Goal: Information Seeking & Learning: Learn about a topic

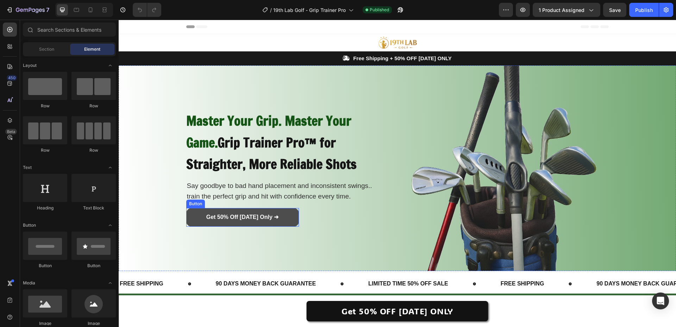
click at [280, 223] on link "Get 50% Off [DATE] Only ➜" at bounding box center [242, 217] width 113 height 19
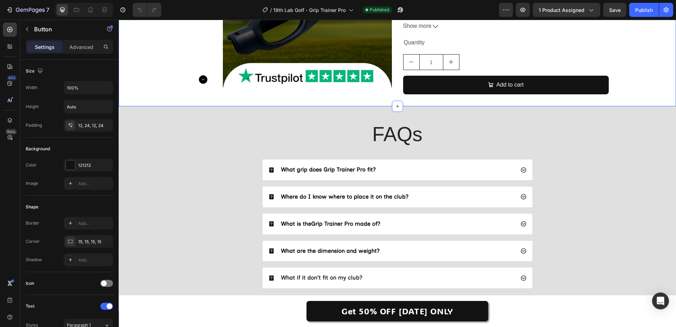
scroll to position [1865, 0]
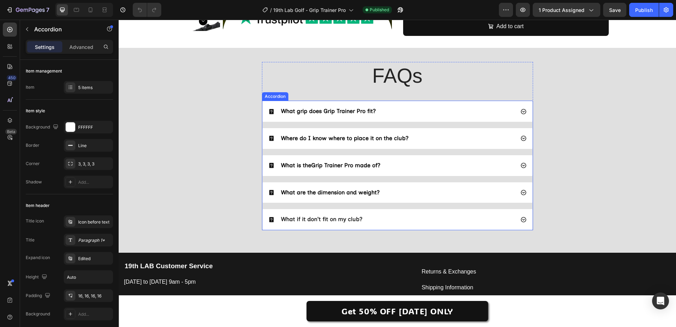
click at [345, 219] on strong "What if it don't fit on my club?" at bounding box center [321, 219] width 81 height 7
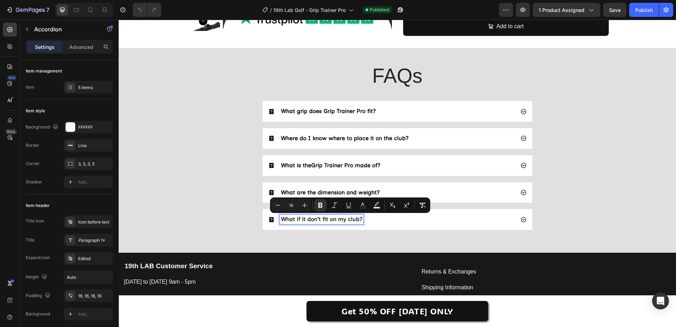
click at [335, 191] on span "What are the dimension and weight?" at bounding box center [330, 192] width 99 height 7
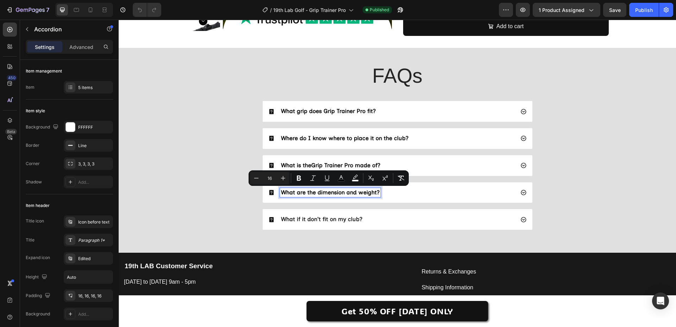
click at [317, 218] on strong "What if it don't fit on my club?" at bounding box center [321, 219] width 81 height 7
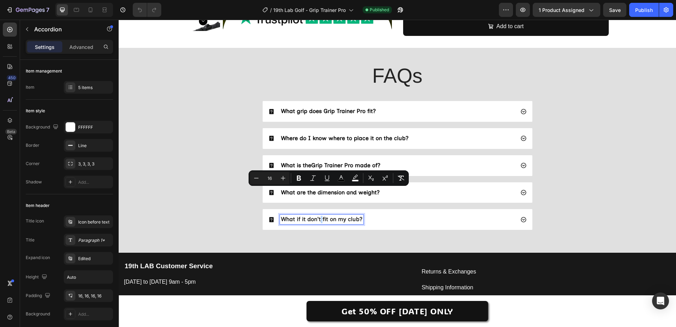
click at [317, 218] on strong "What if it don't fit on my club?" at bounding box center [321, 219] width 81 height 7
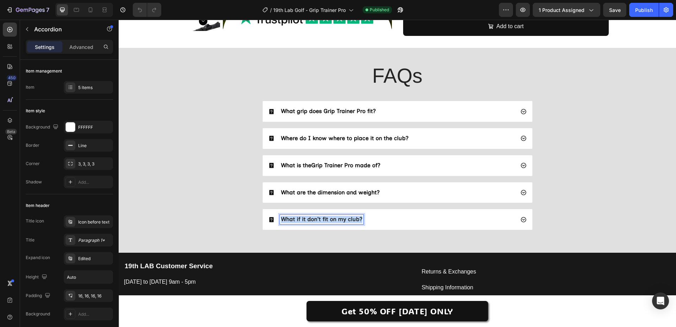
click at [317, 218] on strong "What if it don't fit on my club?" at bounding box center [321, 219] width 81 height 7
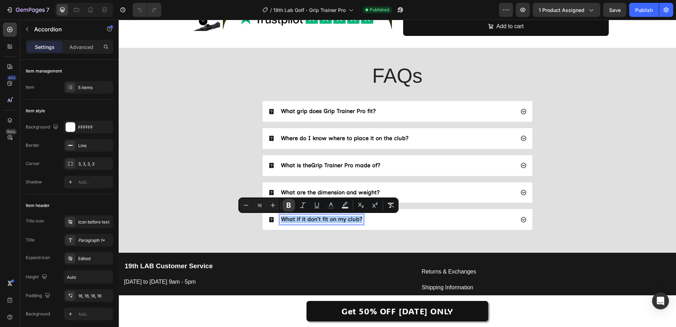
click at [290, 205] on icon "Editor contextual toolbar" at bounding box center [288, 205] width 4 height 5
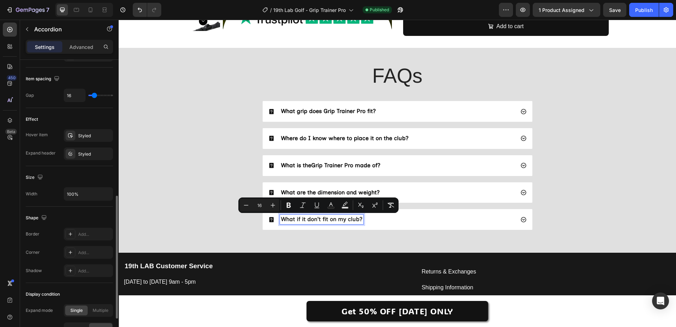
scroll to position [383, 0]
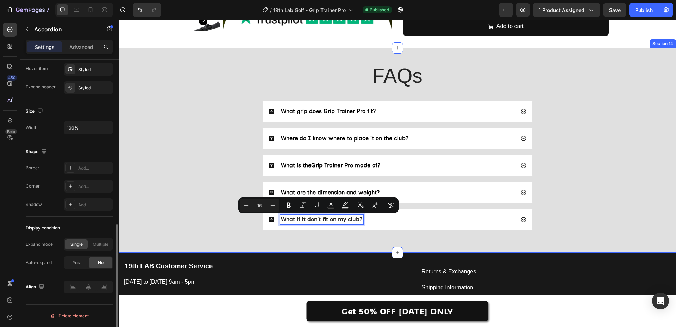
click at [201, 206] on div "FAQs Heading What grip does Grip Trainer Pro fit? Where do I know where to plac…" at bounding box center [397, 149] width 543 height 174
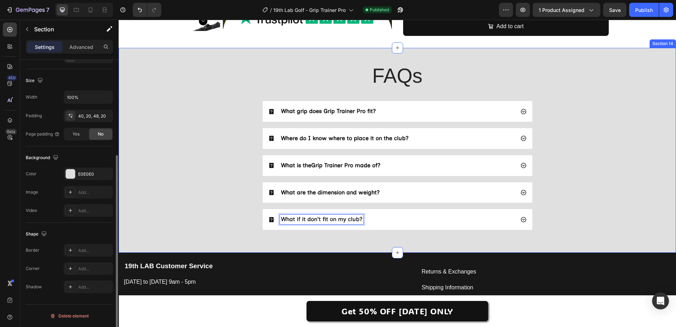
scroll to position [0, 0]
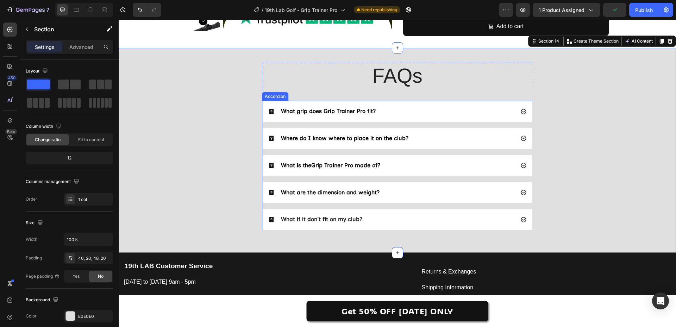
click at [328, 138] on span "Where do I know where to place it on the club?" at bounding box center [344, 138] width 127 height 7
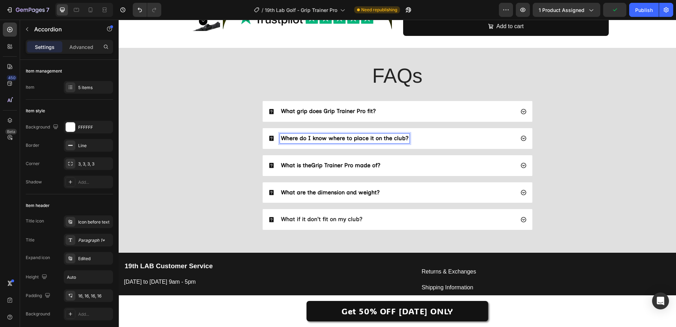
click at [328, 138] on span "Where do I know where to place it on the club?" at bounding box center [344, 138] width 127 height 7
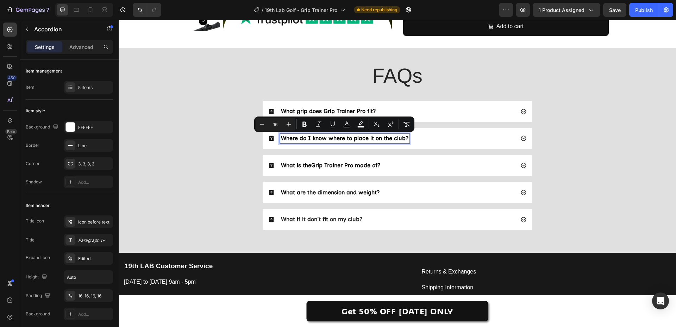
click at [321, 163] on span "Grip Trainer Pro made of?" at bounding box center [345, 165] width 69 height 7
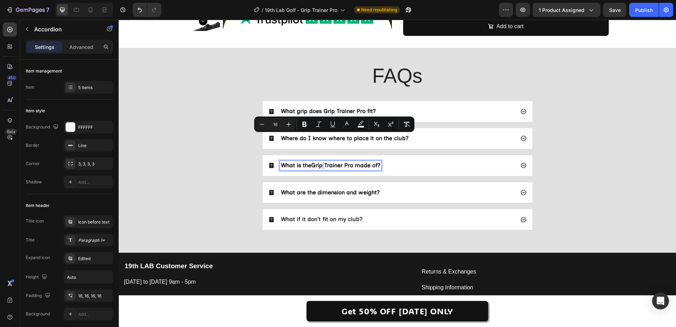
click at [321, 163] on span "Grip Trainer Pro made of?" at bounding box center [345, 165] width 69 height 7
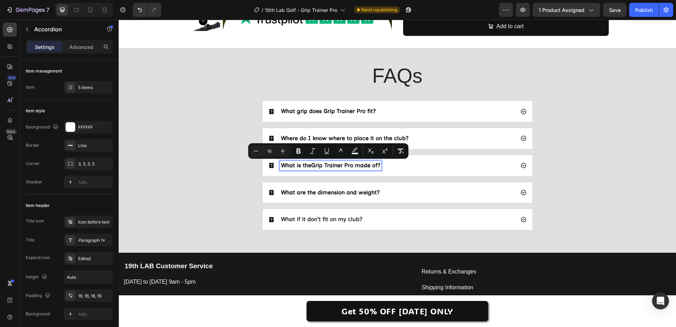
click at [321, 219] on span "What if it don't fit on my club?" at bounding box center [321, 219] width 81 height 7
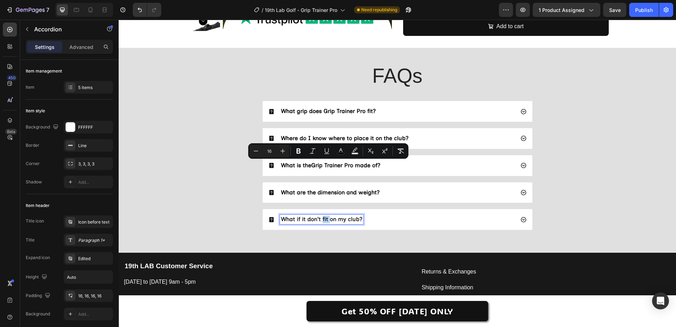
click at [321, 219] on span "What if it don't fit on my club?" at bounding box center [321, 219] width 81 height 7
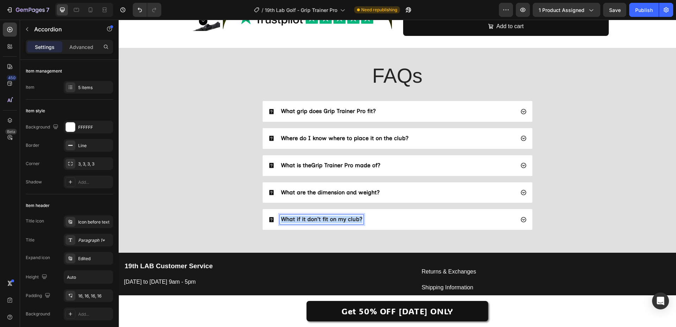
click at [321, 219] on span "What if it don't fit on my club?" at bounding box center [321, 219] width 81 height 7
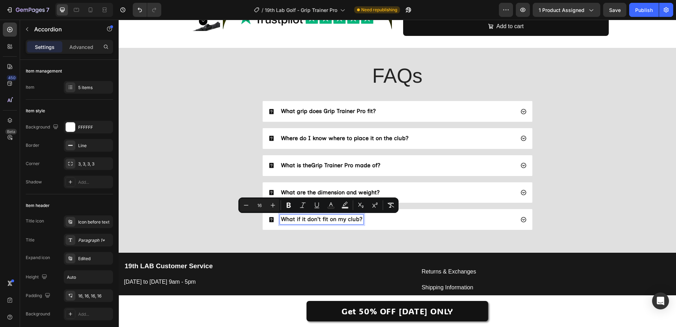
click at [289, 190] on span "What are the dimension and weight?" at bounding box center [330, 192] width 99 height 7
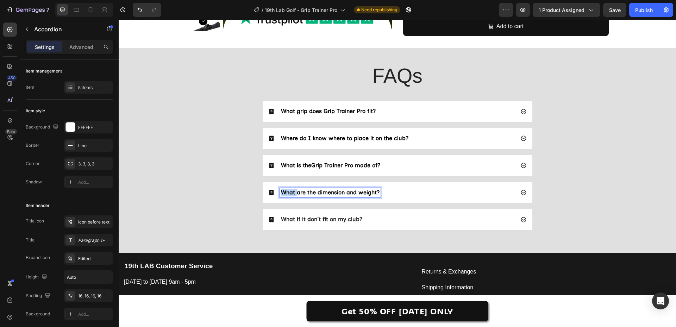
click at [289, 190] on span "What are the dimension and weight?" at bounding box center [330, 192] width 99 height 7
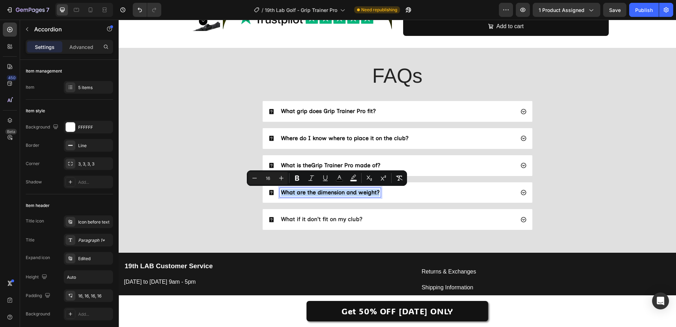
copy span "What are the dimension and weight?"
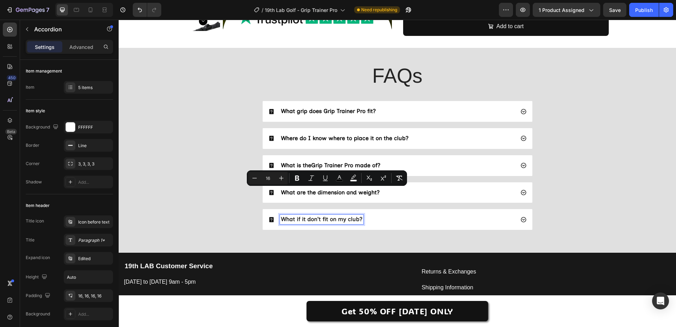
click at [302, 221] on span "What if it don't fit on my club?" at bounding box center [321, 219] width 81 height 7
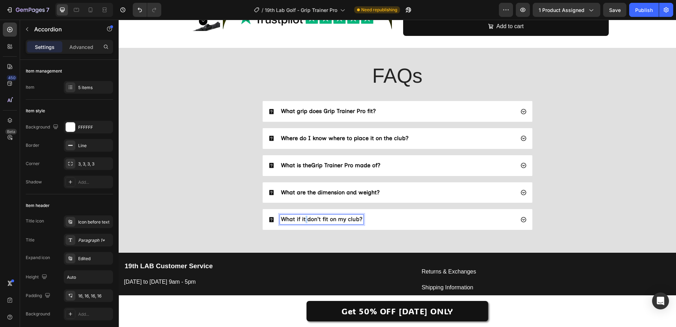
click at [302, 221] on span "What if it don't fit on my club?" at bounding box center [321, 219] width 81 height 7
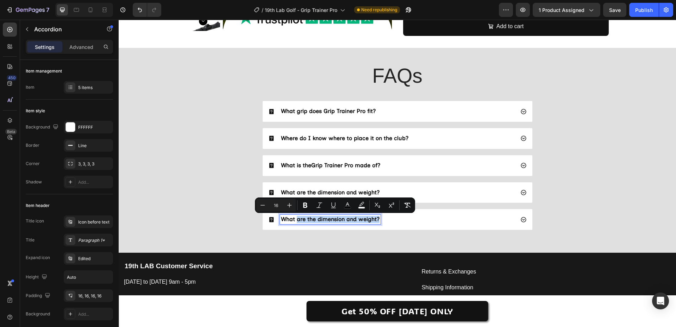
drag, startPoint x: 293, startPoint y: 221, endPoint x: 381, endPoint y: 219, distance: 88.0
click at [381, 219] on div "What are the dimension and weight?" at bounding box center [391, 220] width 246 height 10
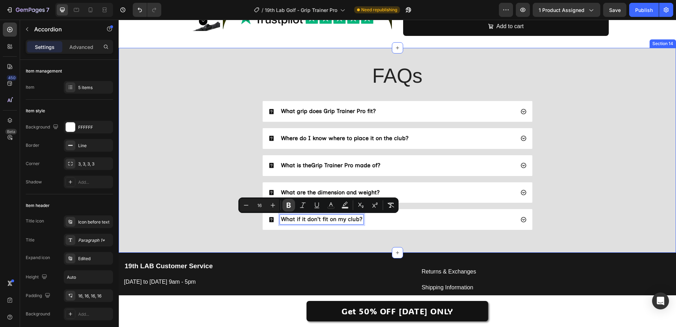
click at [287, 205] on icon "Editor contextual toolbar" at bounding box center [288, 205] width 4 height 5
click at [295, 218] on span "What if it don't fit on my club?" at bounding box center [321, 219] width 81 height 7
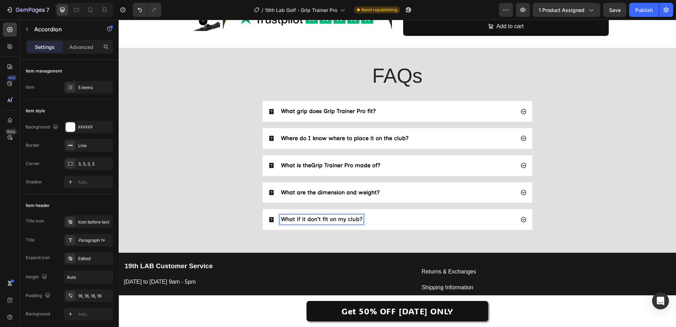
click at [386, 213] on div "What if it don't fit on my club?" at bounding box center [397, 219] width 270 height 21
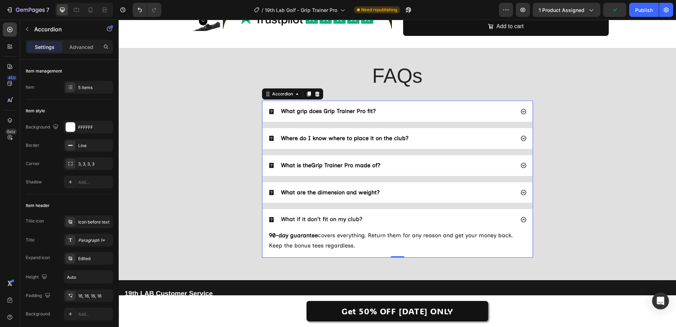
click at [403, 192] on div "What are the dimension and weight?" at bounding box center [391, 193] width 246 height 10
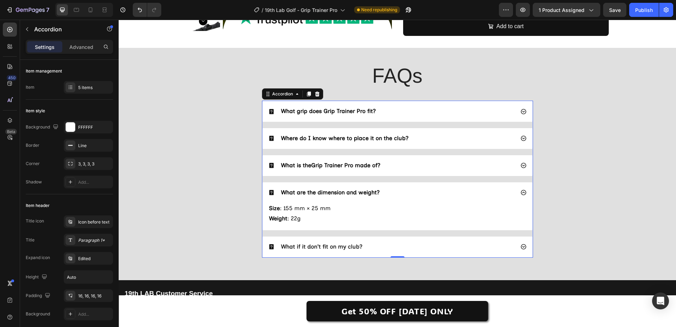
click at [342, 247] on span "What if it don't fit on my club?" at bounding box center [321, 246] width 81 height 7
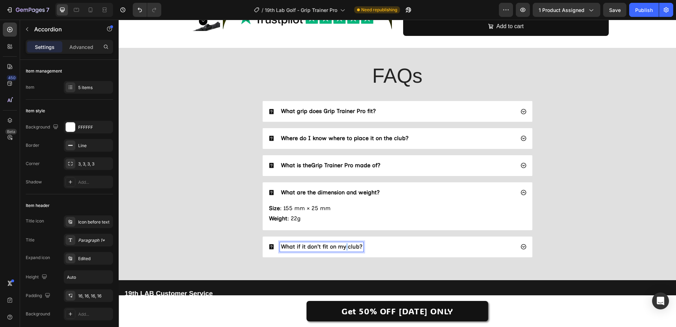
click at [342, 247] on span "What if it don't fit on my club?" at bounding box center [321, 246] width 81 height 7
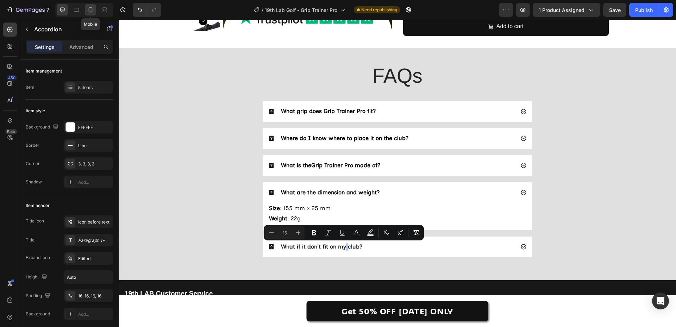
click at [93, 10] on icon at bounding box center [90, 9] width 7 height 7
type input "14"
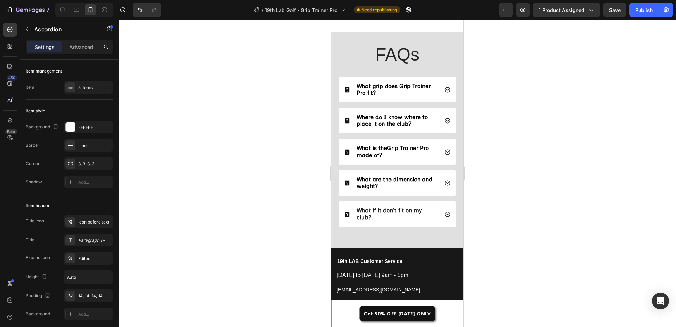
scroll to position [2205, 0]
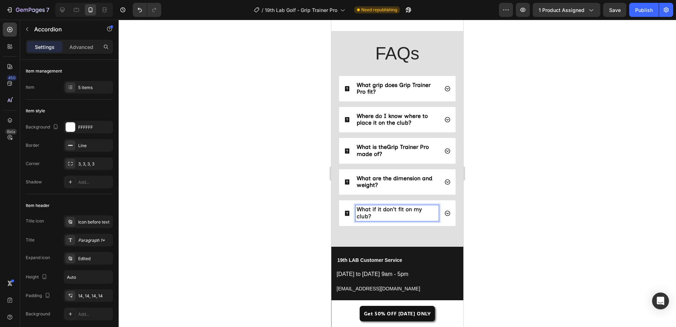
click at [399, 206] on span "What if it don't fit on my club?" at bounding box center [388, 212] width 65 height 13
click at [390, 210] on p "What if it don't fit on my club?" at bounding box center [396, 212] width 81 height 13
click at [444, 210] on icon at bounding box center [447, 213] width 6 height 6
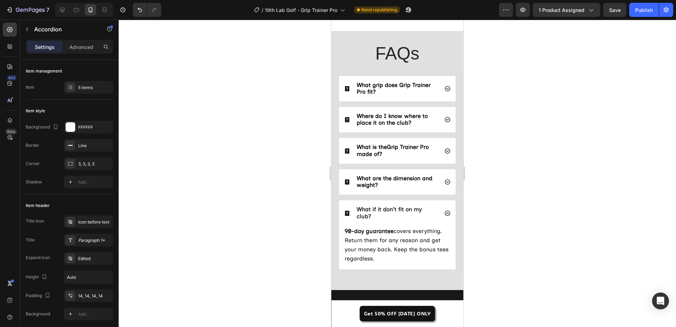
click at [444, 179] on icon at bounding box center [447, 182] width 6 height 6
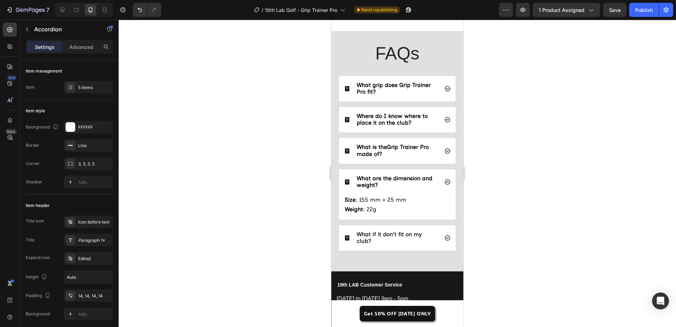
click at [444, 148] on icon at bounding box center [446, 150] width 5 height 5
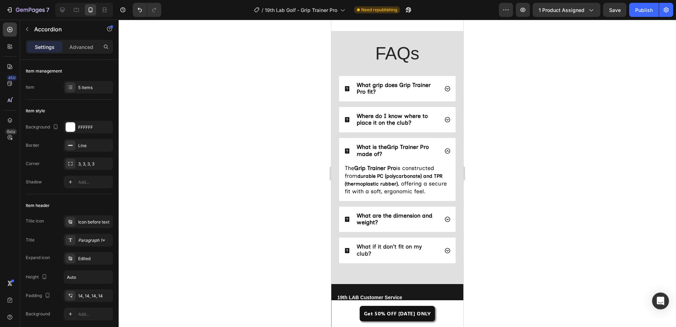
click at [444, 117] on icon at bounding box center [446, 119] width 5 height 5
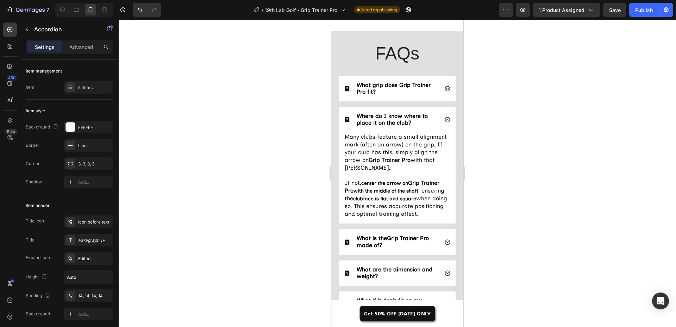
click at [442, 88] on div "What grip does Grip Trainer Pro fit?" at bounding box center [397, 88] width 116 height 25
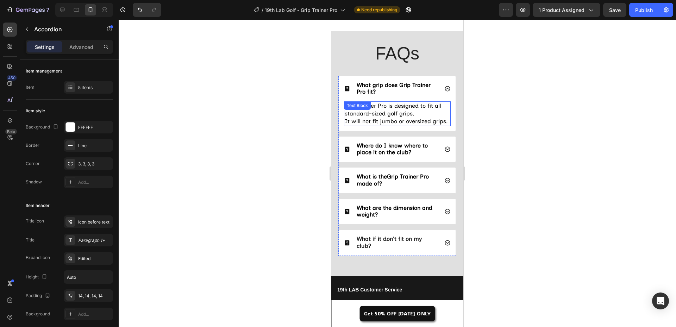
click at [401, 119] on span "It will not fit jumbo or oversized grips." at bounding box center [395, 121] width 103 height 7
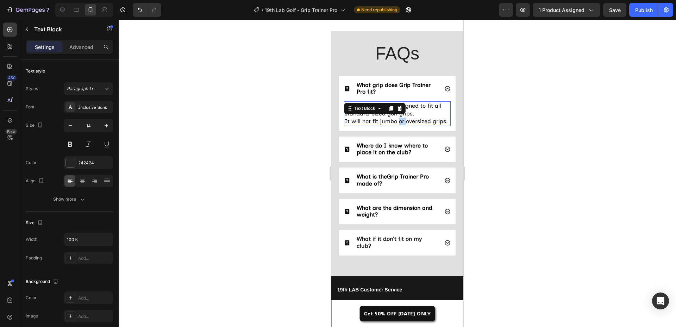
click at [401, 119] on span "It will not fit jumbo or oversized grips." at bounding box center [395, 121] width 103 height 7
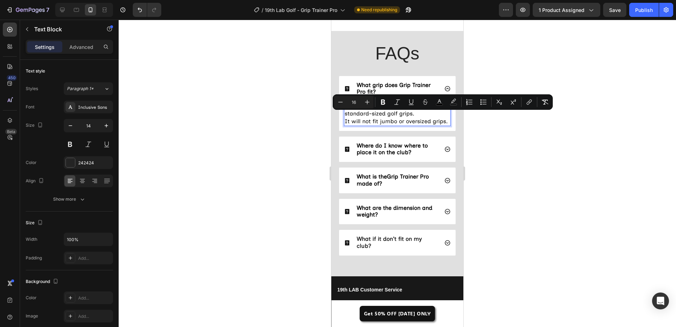
click at [370, 119] on span "It will not fit jumbo or oversized grips." at bounding box center [395, 121] width 103 height 7
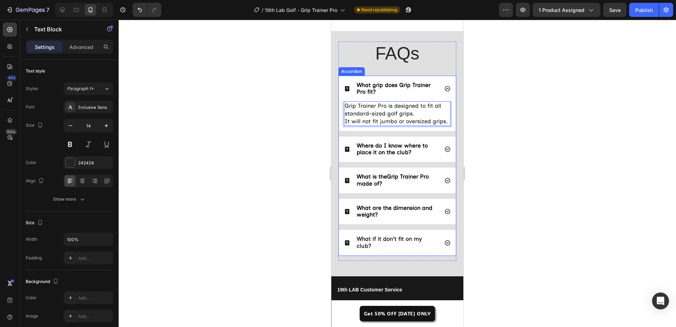
click at [444, 86] on icon at bounding box center [447, 89] width 6 height 6
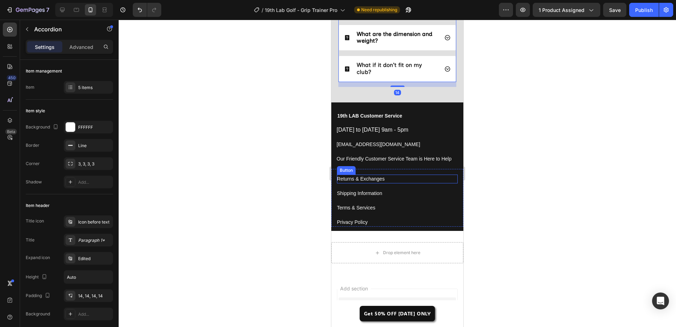
scroll to position [2346, 0]
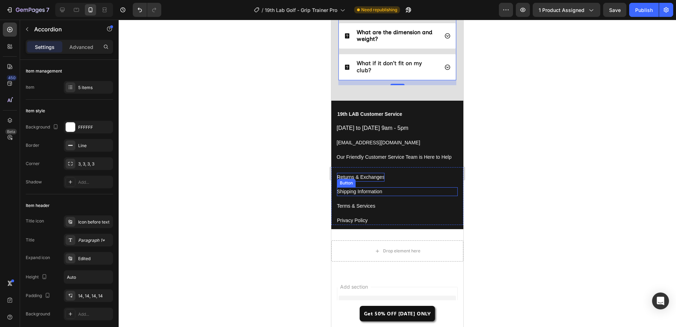
click at [371, 177] on div "Returns & Exchanges" at bounding box center [361, 177] width 48 height 9
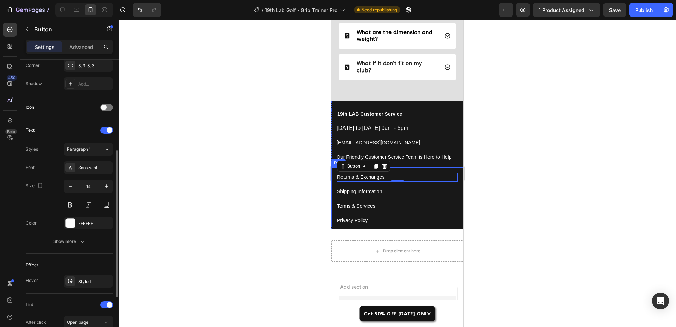
scroll to position [272, 0]
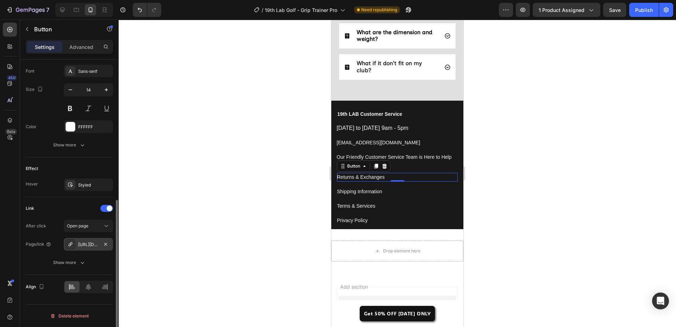
click at [97, 244] on div "[URL][DOMAIN_NAME]" at bounding box center [88, 244] width 20 height 6
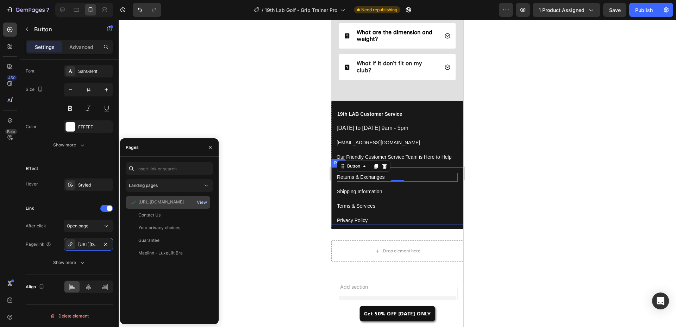
click at [202, 202] on div "View" at bounding box center [202, 202] width 10 height 6
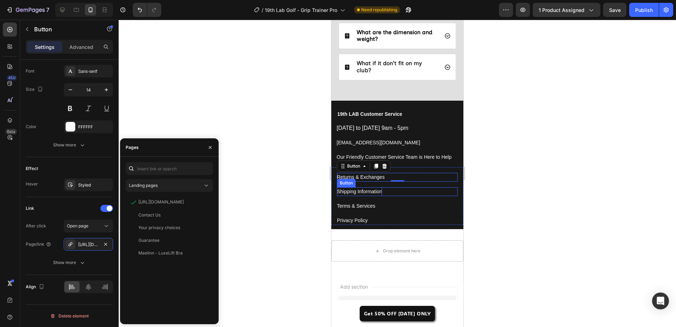
click at [353, 190] on p "Shipping Information" at bounding box center [359, 191] width 45 height 9
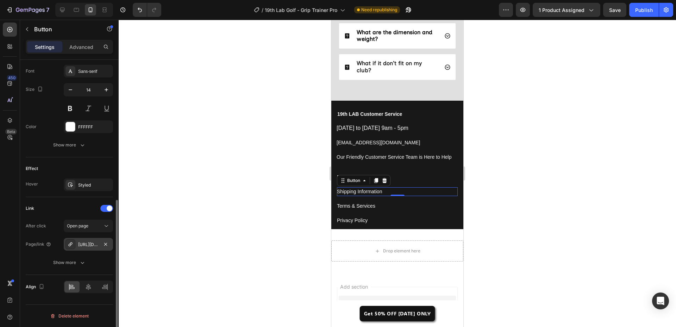
click at [86, 245] on div "[URL][DOMAIN_NAME]" at bounding box center [88, 244] width 20 height 6
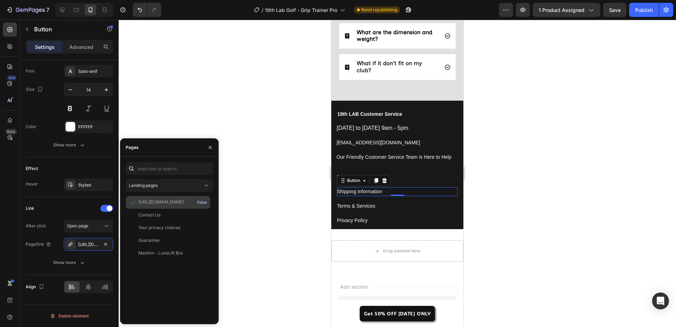
click at [202, 202] on div "View" at bounding box center [202, 202] width 10 height 6
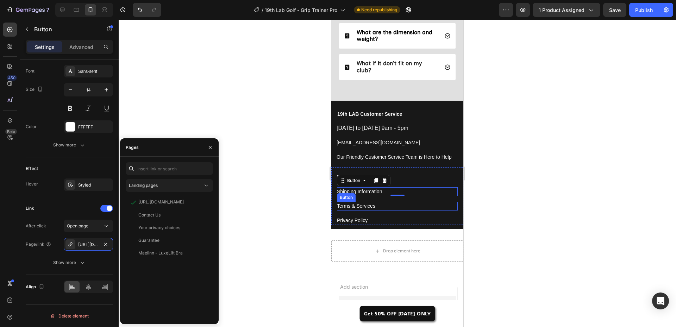
click at [346, 203] on p "Terms & Services" at bounding box center [356, 206] width 38 height 9
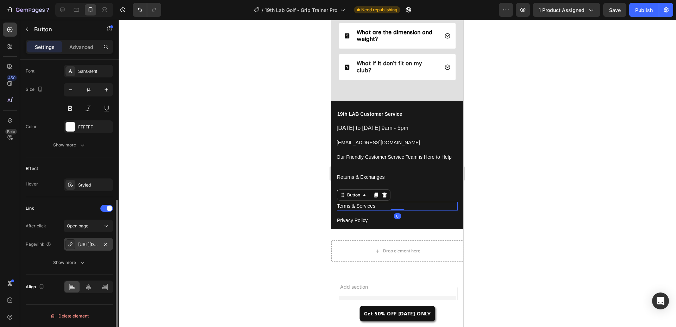
click at [77, 244] on div "[URL][DOMAIN_NAME]" at bounding box center [88, 244] width 49 height 13
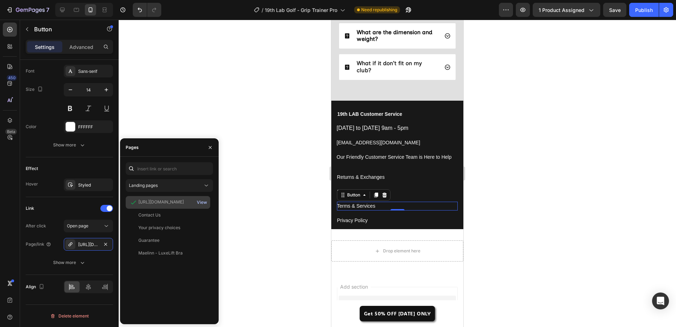
click at [203, 202] on div "View" at bounding box center [202, 202] width 10 height 6
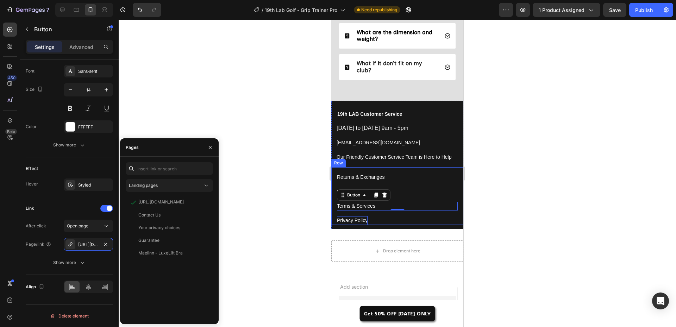
click at [356, 221] on p "Privacy Policy" at bounding box center [352, 220] width 31 height 9
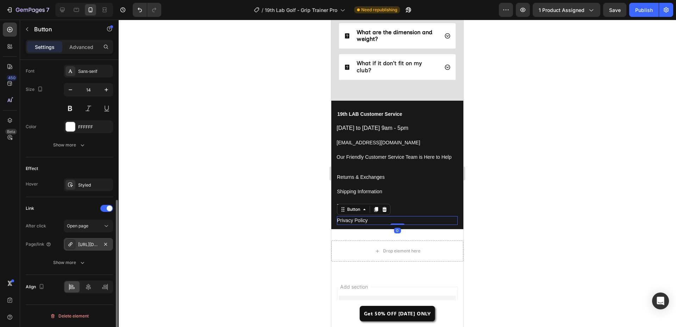
click at [81, 247] on div "[URL][DOMAIN_NAME]" at bounding box center [88, 244] width 20 height 6
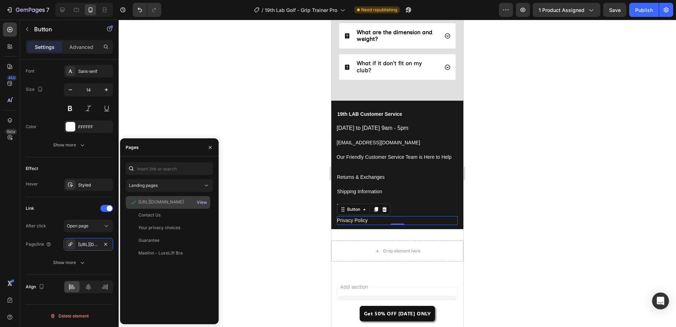
click at [197, 201] on div "View" at bounding box center [202, 202] width 10 height 6
click at [301, 147] on div at bounding box center [397, 173] width 557 height 307
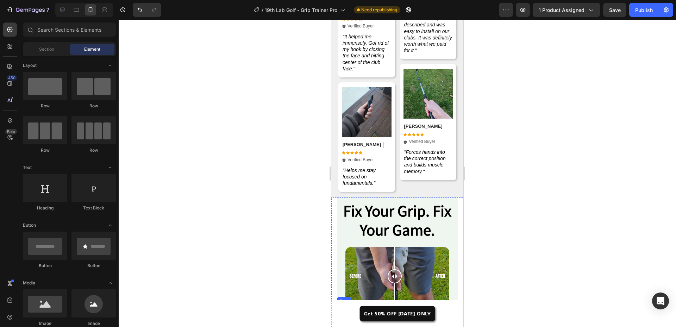
scroll to position [1501, 0]
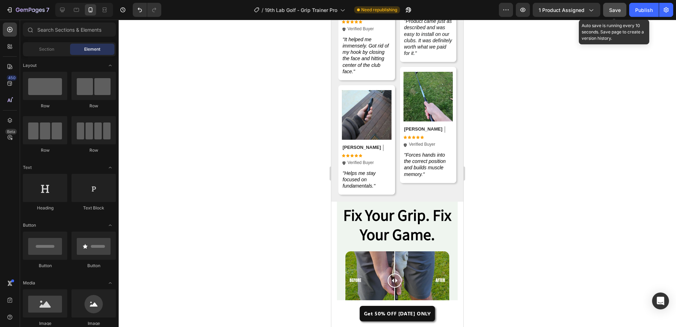
click at [617, 9] on span "Save" at bounding box center [615, 10] width 12 height 6
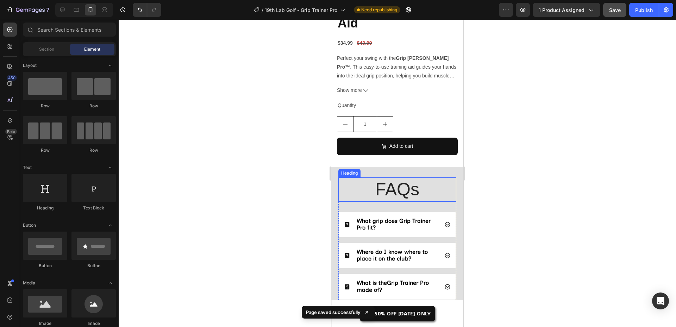
scroll to position [2205, 0]
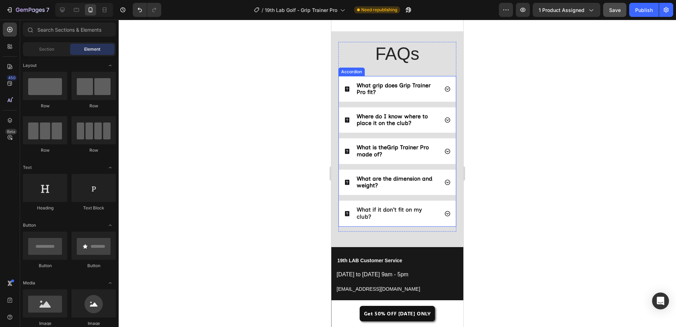
click at [384, 176] on span "What are the dimension and weight?" at bounding box center [394, 181] width 76 height 13
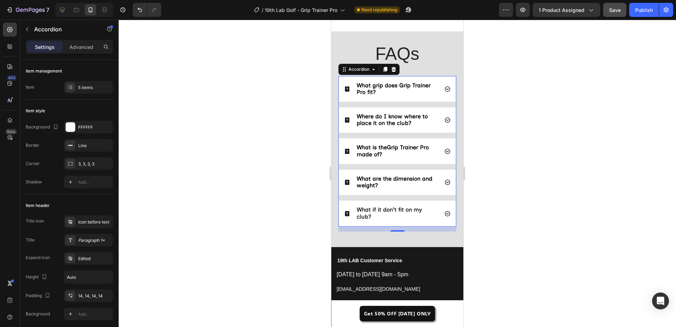
click at [382, 206] on span "What if it don't fit on my club?" at bounding box center [388, 212] width 65 height 13
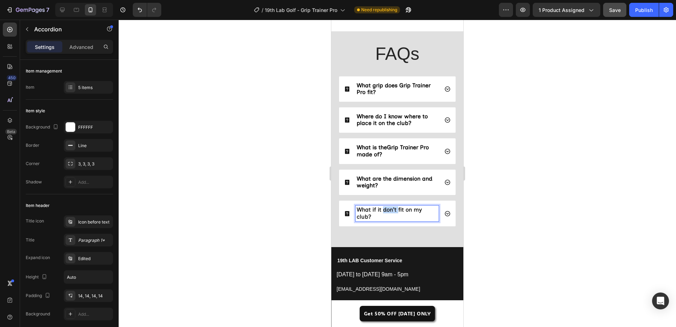
click at [382, 206] on span "What if it don't fit on my club?" at bounding box center [388, 212] width 65 height 13
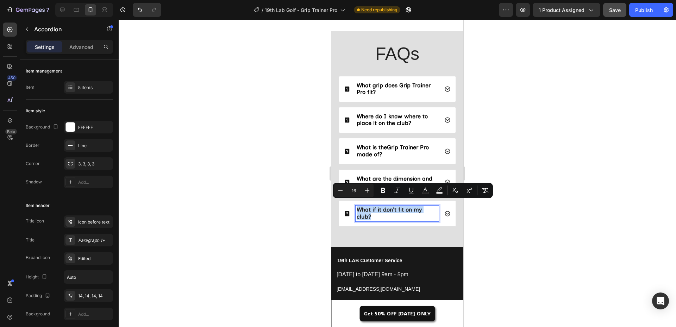
copy span "What if it don't fit on my club?"
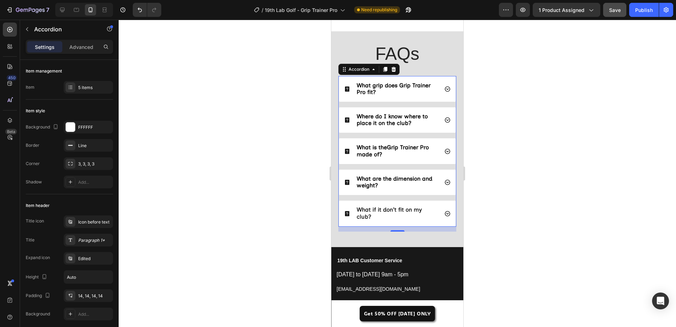
click at [379, 175] on span "What are the dimension and weight?" at bounding box center [394, 181] width 76 height 13
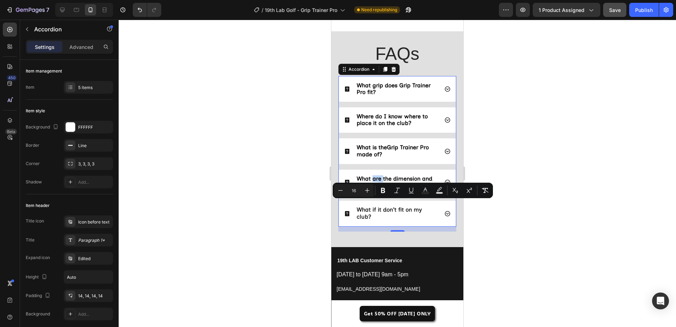
click at [379, 175] on span "What are the dimension and weight?" at bounding box center [394, 181] width 76 height 13
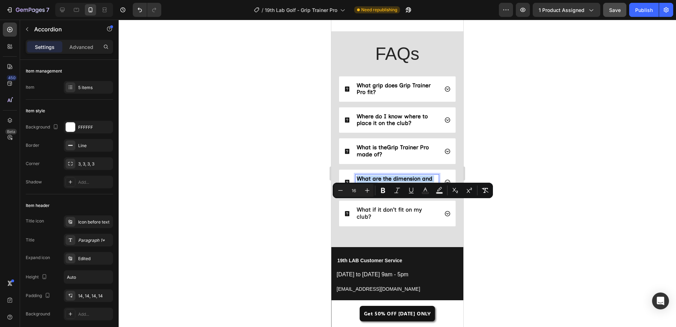
click at [379, 175] on span "What are the dimension and weight?" at bounding box center [394, 181] width 76 height 13
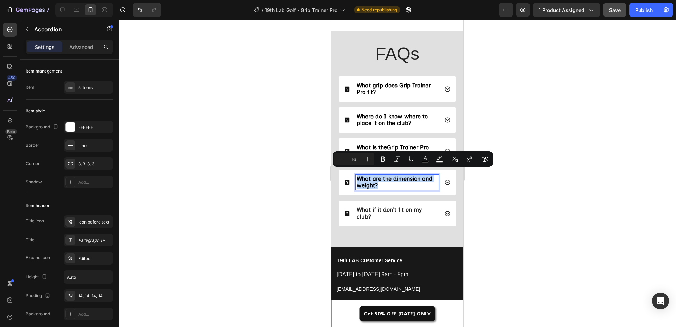
copy span "What are the dimension and weight?"
click at [375, 207] on span "What if it don't fit on my club?" at bounding box center [388, 212] width 65 height 13
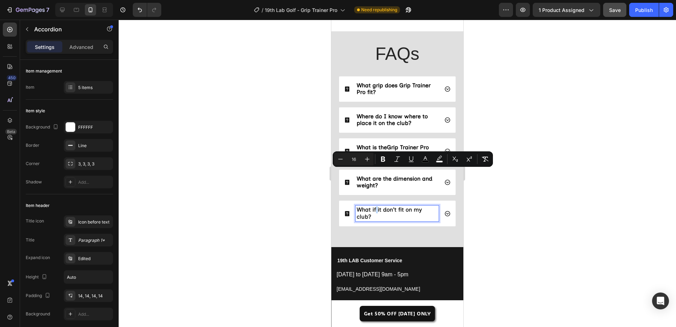
click at [375, 207] on span "What if it don't fit on my club?" at bounding box center [388, 212] width 65 height 13
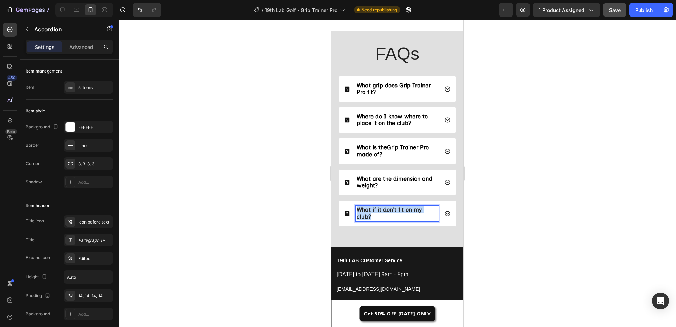
click at [375, 207] on span "What if it don't fit on my club?" at bounding box center [388, 212] width 65 height 13
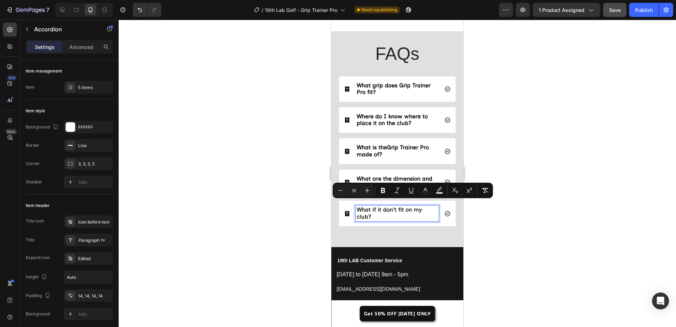
click at [290, 206] on div at bounding box center [397, 173] width 557 height 307
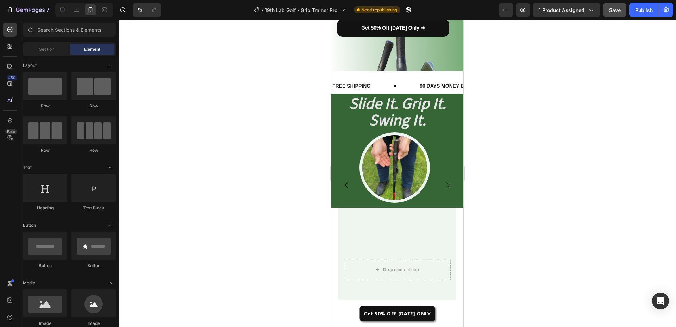
scroll to position [199, 0]
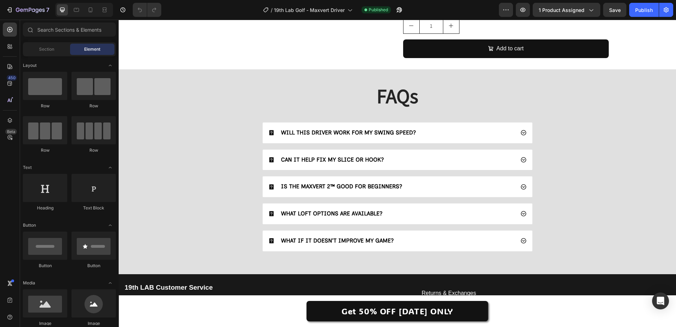
scroll to position [1900, 0]
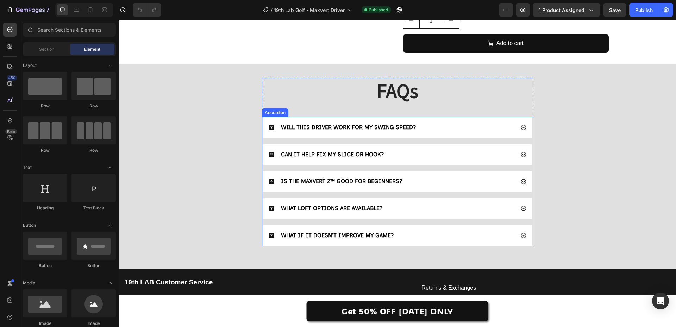
click at [408, 231] on div "WHAT IF IT DOESN’T IMPROVE MY GAME?" at bounding box center [391, 236] width 246 height 10
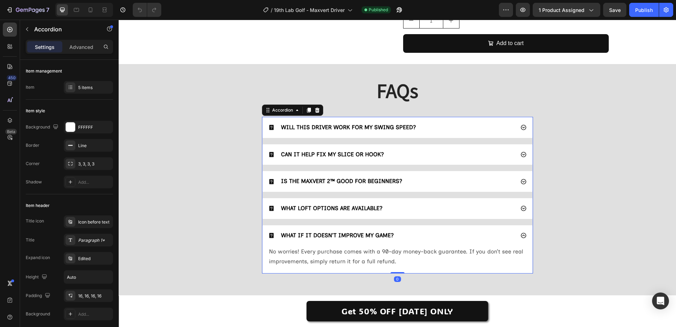
click at [416, 204] on div "WHAT LOFT OPTIONS ARE AVAILABLE?" at bounding box center [391, 209] width 246 height 10
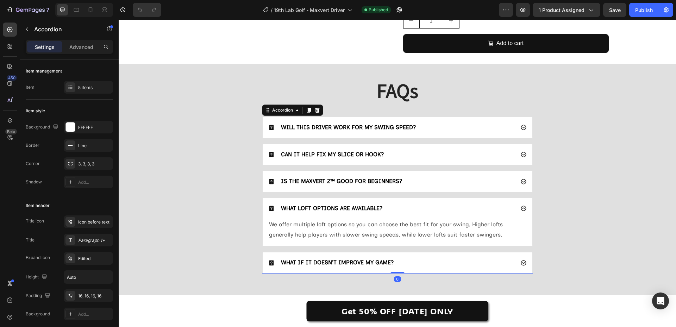
click at [424, 177] on div "IS THE MAXVERT 2™ GOOD FOR BEGINNERS?" at bounding box center [391, 182] width 246 height 10
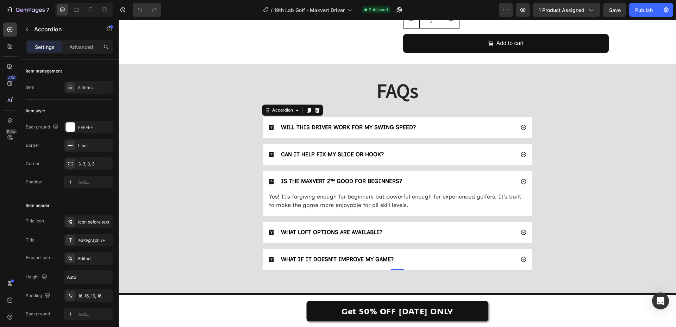
click at [435, 144] on div "CAN IT HELP FIX MY SLICE OR HOOK?" at bounding box center [397, 154] width 270 height 21
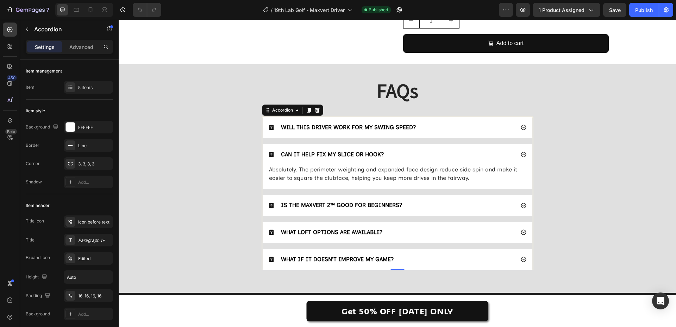
click at [442, 121] on div "WILL THIS DRIVER WORK FOR MY SWING SPEED? CAN IT HELP FIX MY SLICE OR HOOK? Abs…" at bounding box center [397, 193] width 271 height 153
click at [444, 123] on div "WILL THIS DRIVER WORK FOR MY SWING SPEED?" at bounding box center [391, 128] width 246 height 10
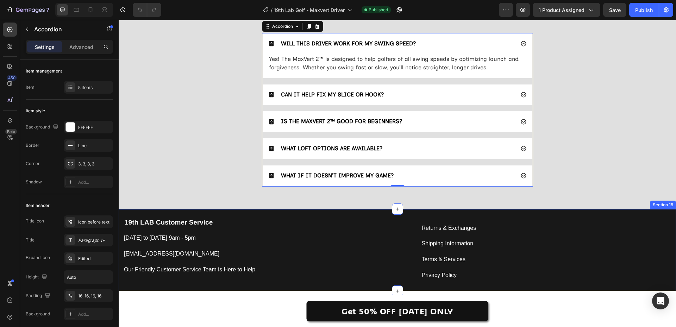
scroll to position [2058, 0]
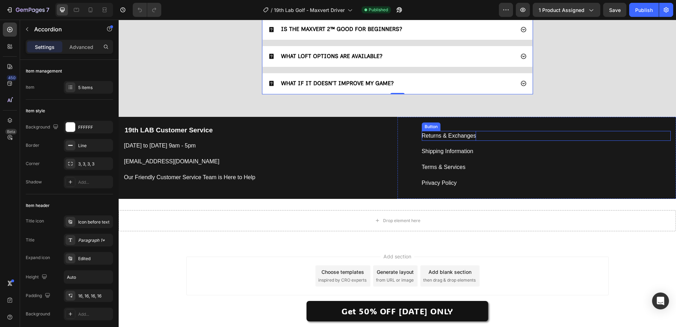
click at [433, 138] on div "Returns & Exchanges" at bounding box center [449, 136] width 55 height 10
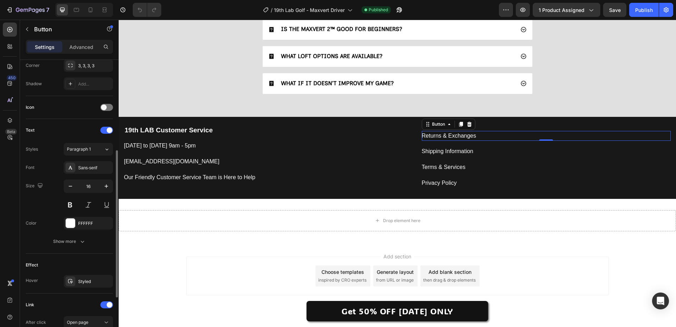
scroll to position [272, 0]
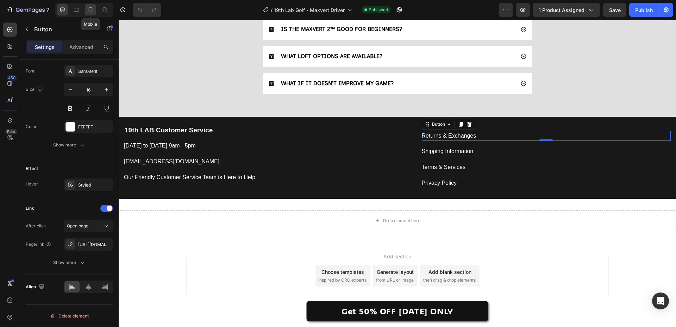
click at [89, 8] on icon at bounding box center [91, 9] width 4 height 5
type input "14"
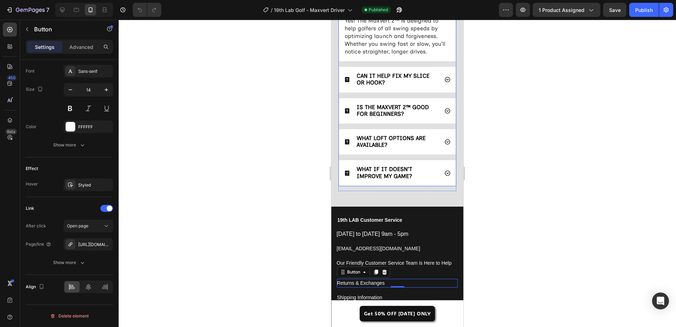
scroll to position [2104, 0]
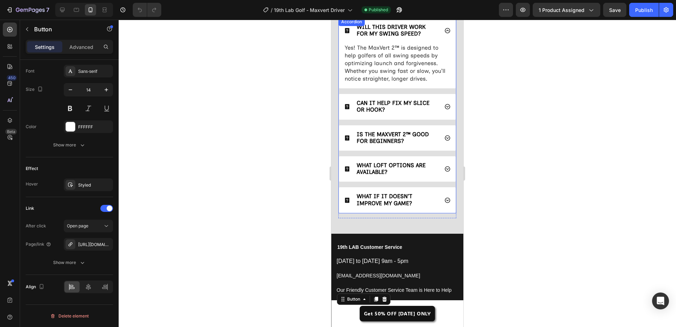
click at [444, 107] on icon at bounding box center [447, 106] width 6 height 6
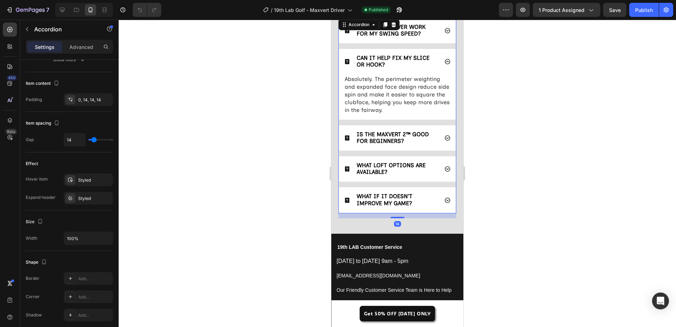
scroll to position [0, 0]
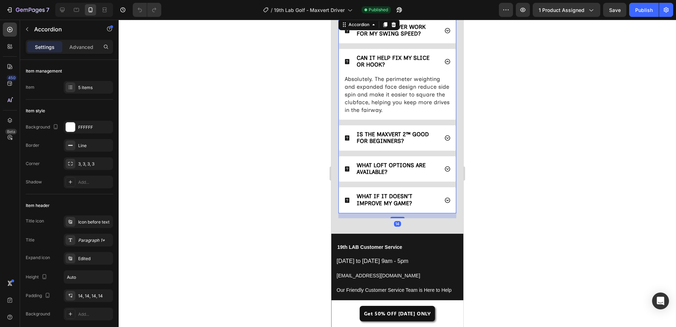
click at [441, 67] on div "CAN IT HELP FIX MY SLICE OR HOOK?" at bounding box center [397, 61] width 116 height 25
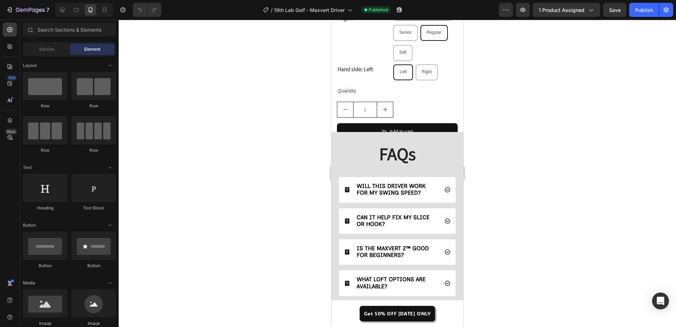
scroll to position [2536, 0]
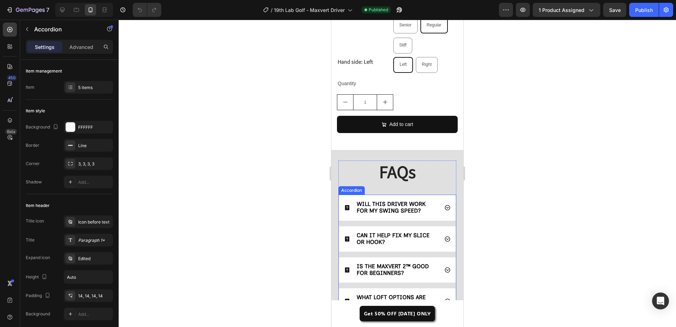
click at [383, 201] on strong "WILL THIS DRIVER WORK FOR MY SWING SPEED?" at bounding box center [390, 207] width 69 height 13
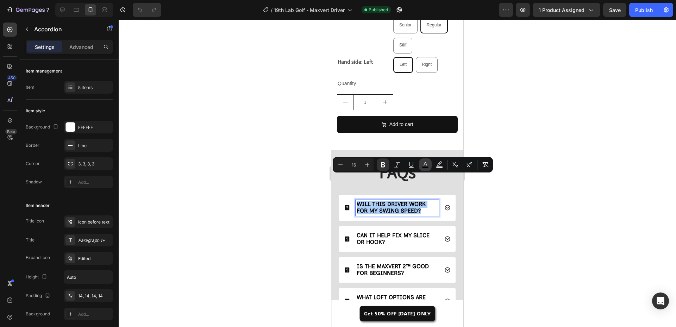
click at [424, 168] on rect "Editor contextual toolbar" at bounding box center [425, 167] width 7 height 2
type input "000000"
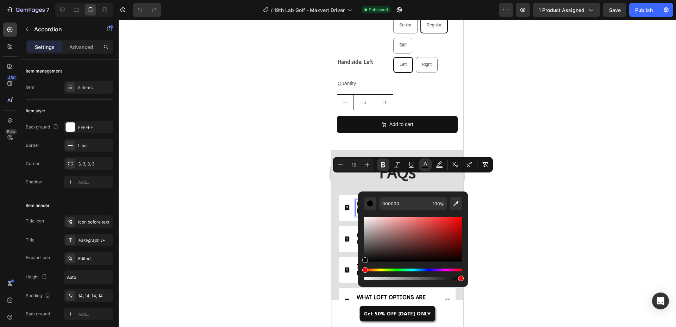
click at [563, 200] on div at bounding box center [397, 173] width 557 height 307
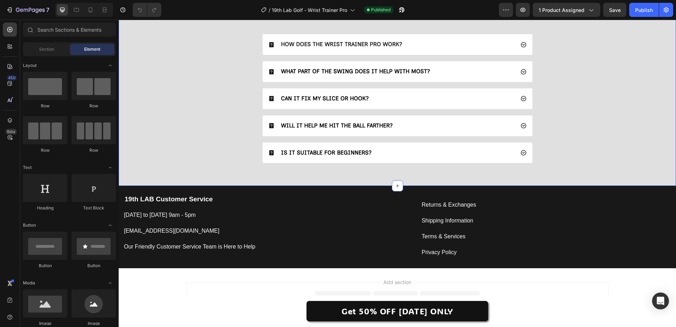
scroll to position [1935, 0]
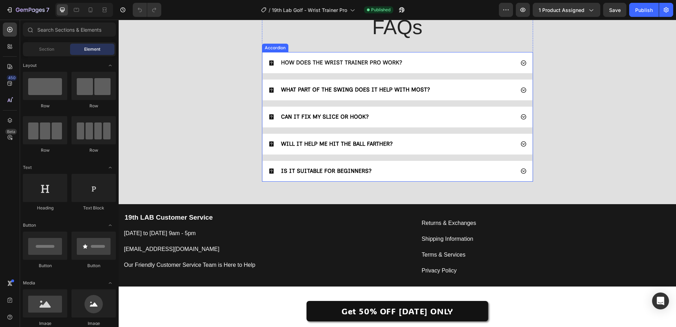
click at [349, 60] on strong "HOW DOES THE WRIST TRAINER PRO WORK?" at bounding box center [341, 62] width 121 height 7
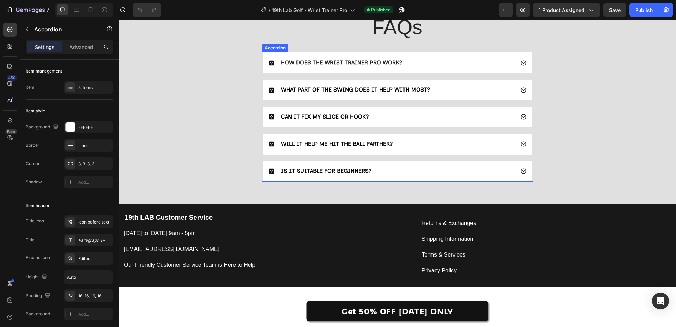
click at [349, 60] on strong "HOW DOES THE WRIST TRAINER PRO WORK?" at bounding box center [341, 62] width 121 height 7
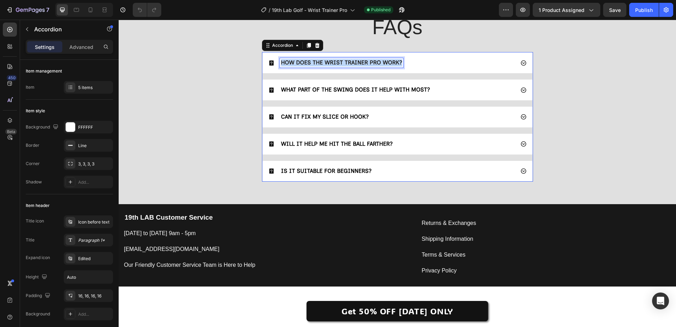
click at [349, 60] on strong "HOW DOES THE WRIST TRAINER PRO WORK?" at bounding box center [341, 62] width 121 height 7
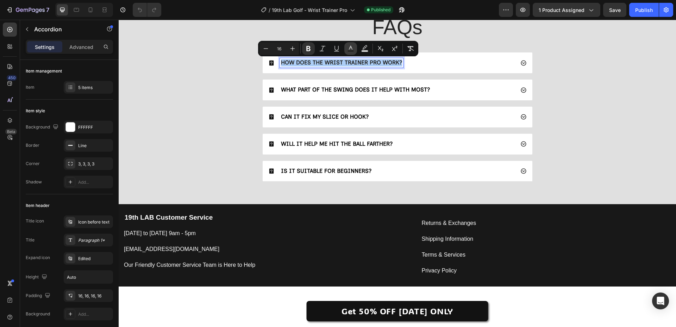
click at [348, 46] on icon "Editor contextual toolbar" at bounding box center [350, 48] width 7 height 7
type input "242424"
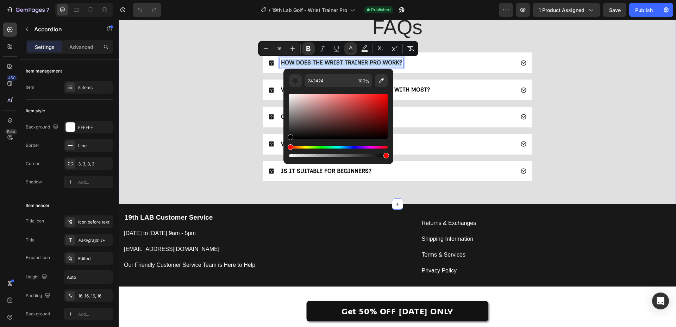
drag, startPoint x: 438, startPoint y: 146, endPoint x: 227, endPoint y: 154, distance: 211.6
type input "000000"
click at [205, 150] on div "FAQs Heading HOW DOES THE WRIST TRAINER PRO WORK? WHAT PART OF THE SWING DOES I…" at bounding box center [397, 100] width 543 height 174
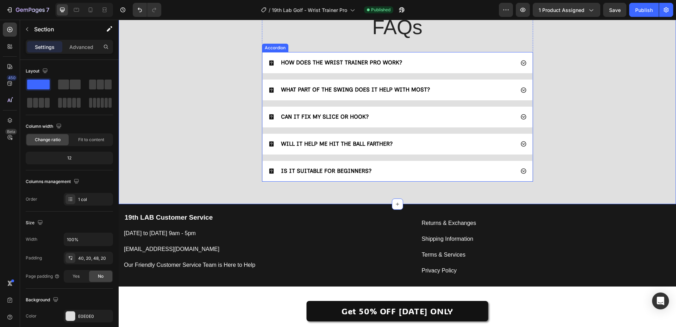
click at [450, 64] on div "HOW DOES THE WRIST TRAINER PRO WORK?" at bounding box center [391, 63] width 246 height 10
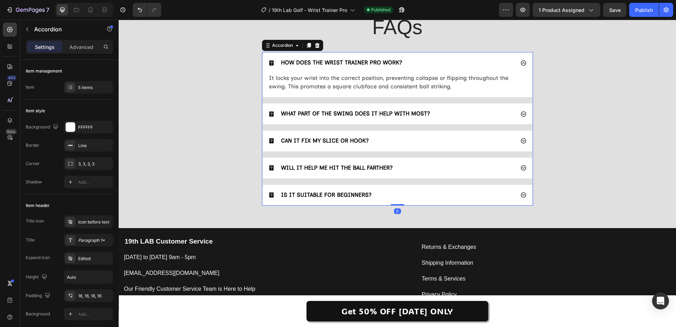
click at [450, 64] on div "HOW DOES THE WRIST TRAINER PRO WORK?" at bounding box center [391, 63] width 246 height 10
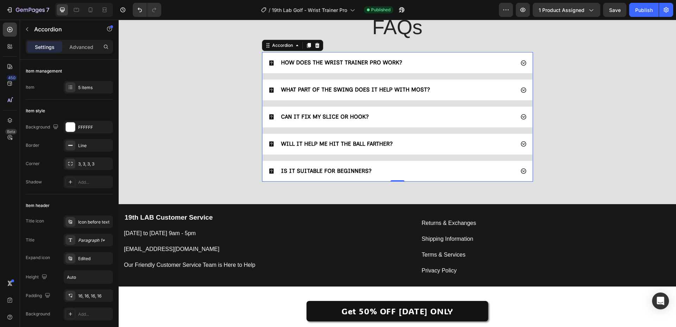
click at [426, 167] on div "IS IT SUITABLE FOR BEGINNERS?" at bounding box center [391, 171] width 246 height 10
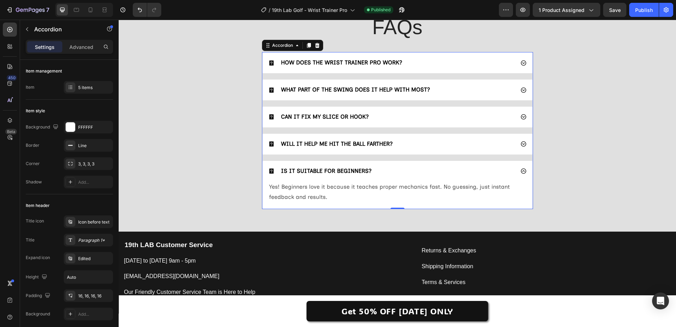
click at [426, 167] on div "IS IT SUITABLE FOR BEGINNERS?" at bounding box center [391, 171] width 246 height 10
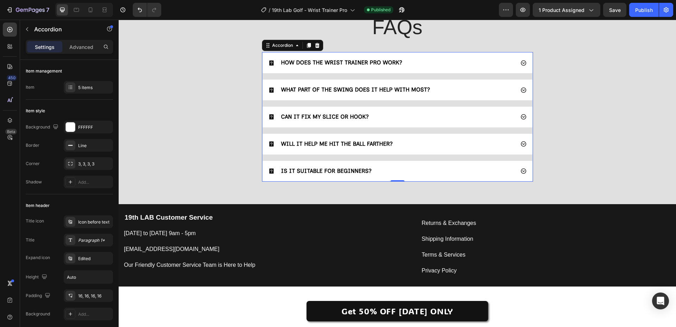
click at [431, 149] on div "WILL IT HELP ME HIT THE BALL FARTHER?" at bounding box center [397, 144] width 270 height 21
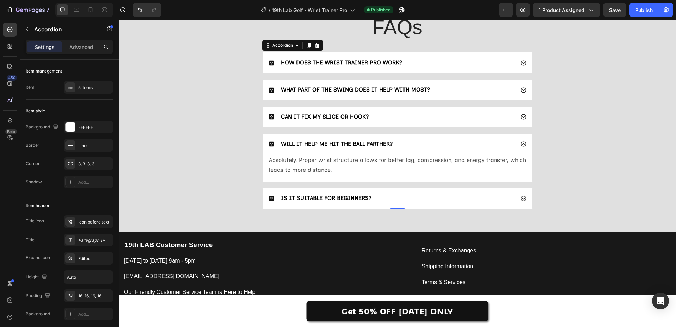
click at [439, 116] on div "CAN IT FIX MY SLICE OR HOOK?" at bounding box center [391, 117] width 246 height 10
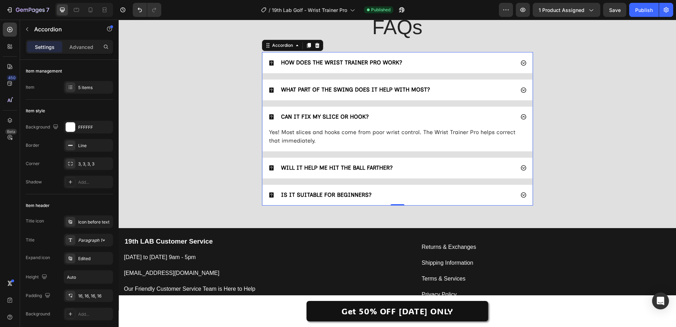
click at [447, 97] on div "WHAT PART OF THE SWING DOES IT HELP WITH MOST?" at bounding box center [397, 90] width 270 height 21
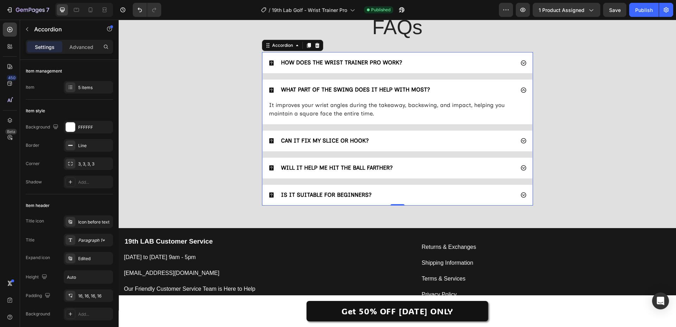
click at [451, 81] on div "WHAT PART OF THE SWING DOES IT HELP WITH MOST?" at bounding box center [397, 90] width 270 height 21
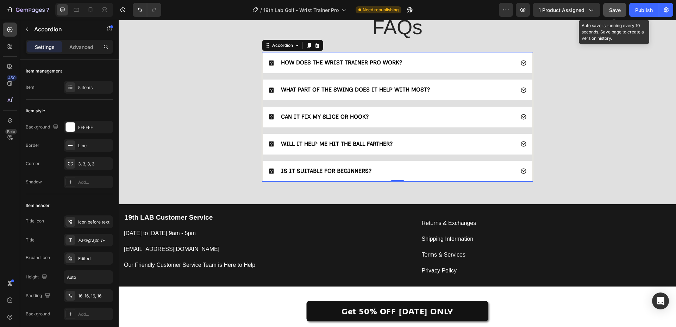
click at [607, 10] on button "Save" at bounding box center [614, 10] width 23 height 14
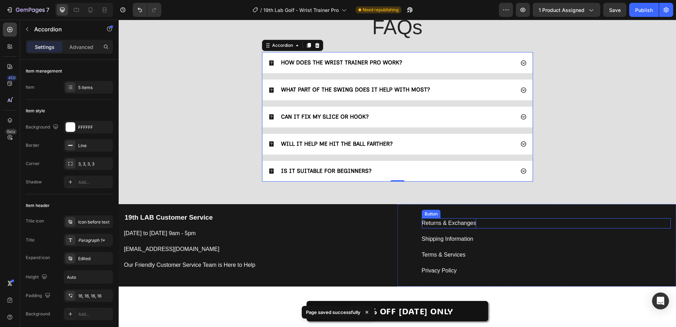
click at [446, 221] on div "Returns & Exchanges" at bounding box center [449, 223] width 55 height 10
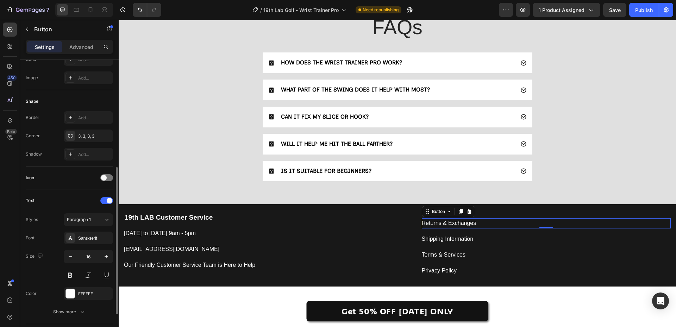
scroll to position [176, 0]
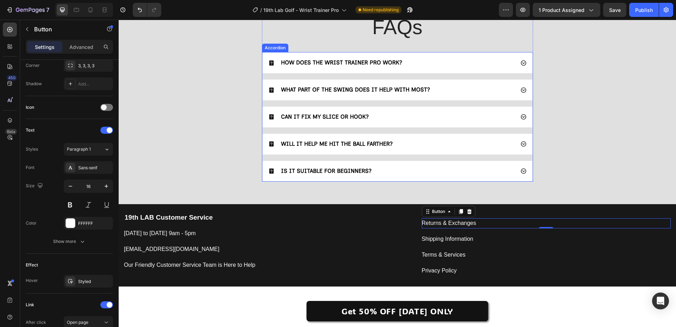
click at [446, 64] on div "HOW DOES THE WRIST TRAINER PRO WORK?" at bounding box center [391, 63] width 246 height 10
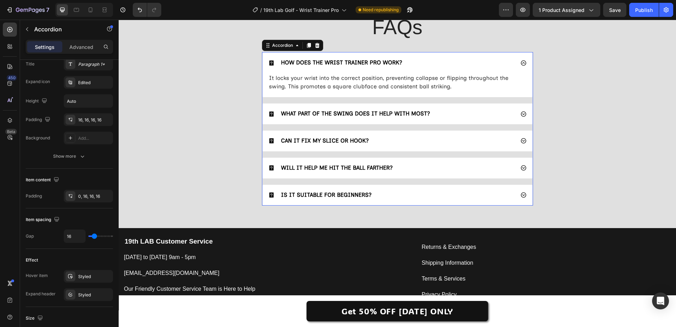
scroll to position [0, 0]
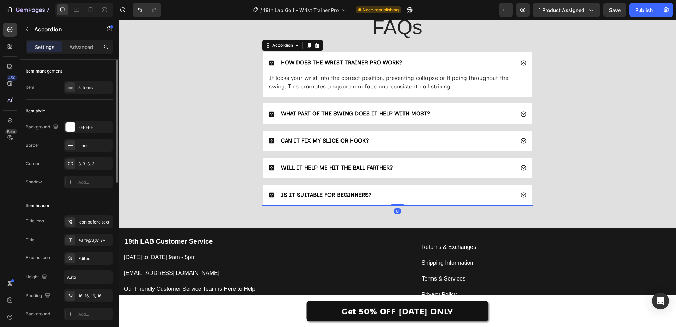
click at [446, 64] on div "HOW DOES THE WRIST TRAINER PRO WORK?" at bounding box center [391, 63] width 246 height 10
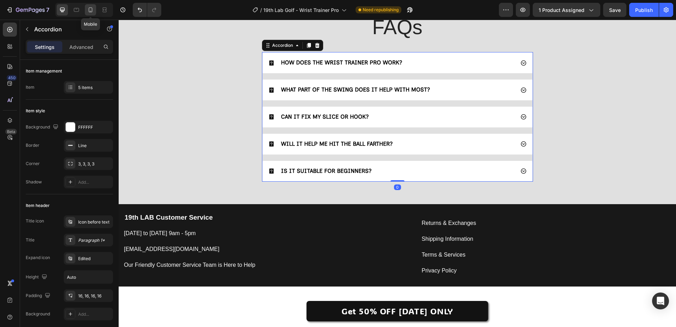
drag, startPoint x: 88, startPoint y: 9, endPoint x: 177, endPoint y: 141, distance: 159.5
click at [88, 9] on icon at bounding box center [90, 9] width 7 height 7
type input "14"
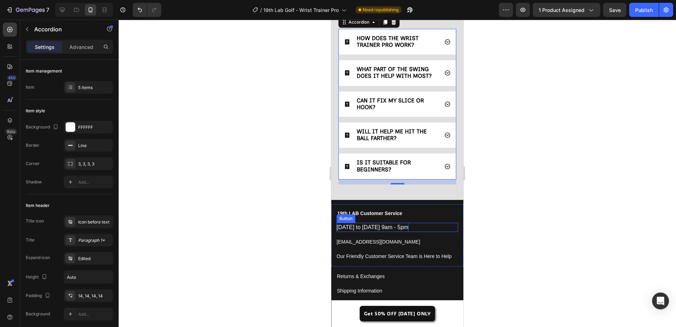
scroll to position [2196, 0]
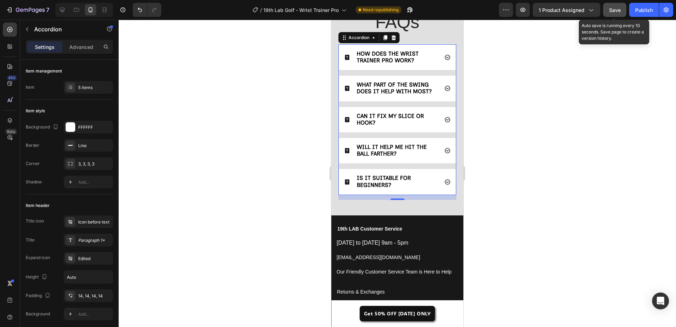
click at [614, 14] on button "Save" at bounding box center [614, 10] width 23 height 14
